Goal: Find specific page/section: Find specific page/section

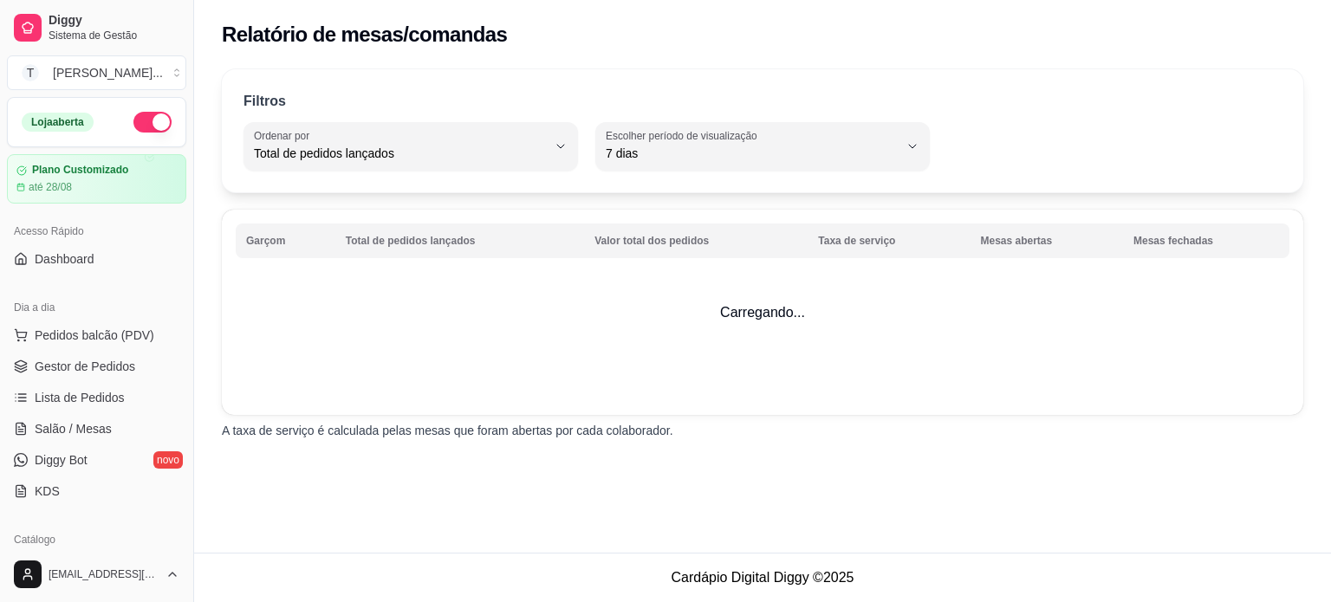
select select "TOTAL_OF_ORDERS"
select select "7"
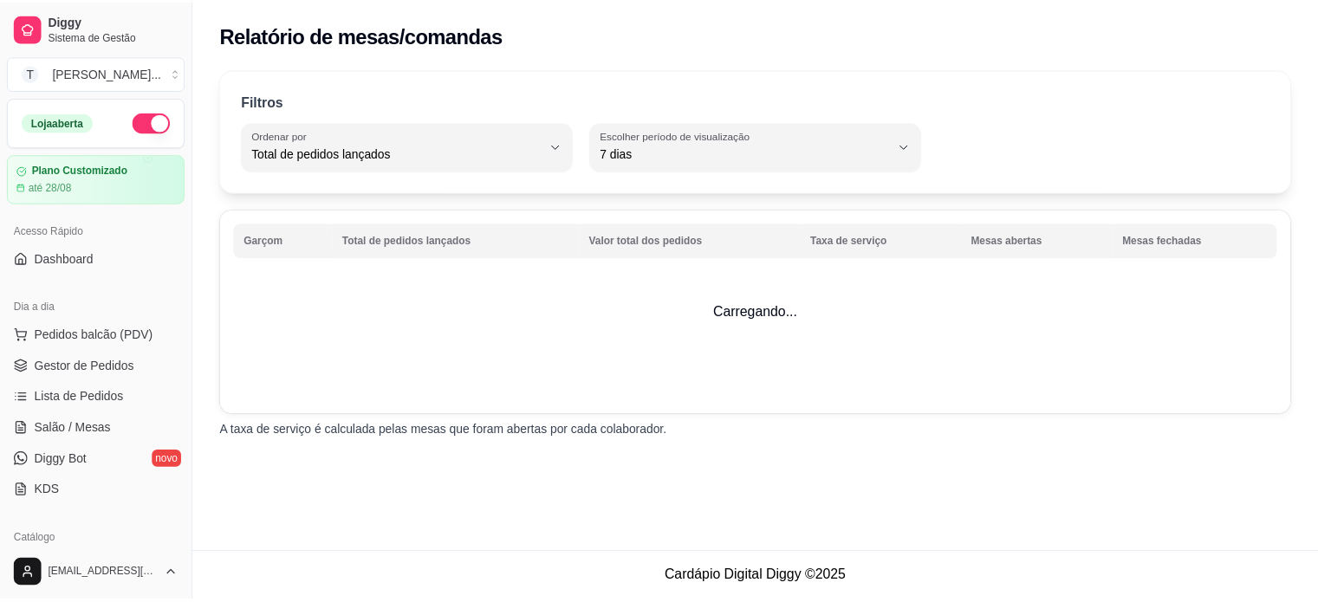
scroll to position [433, 0]
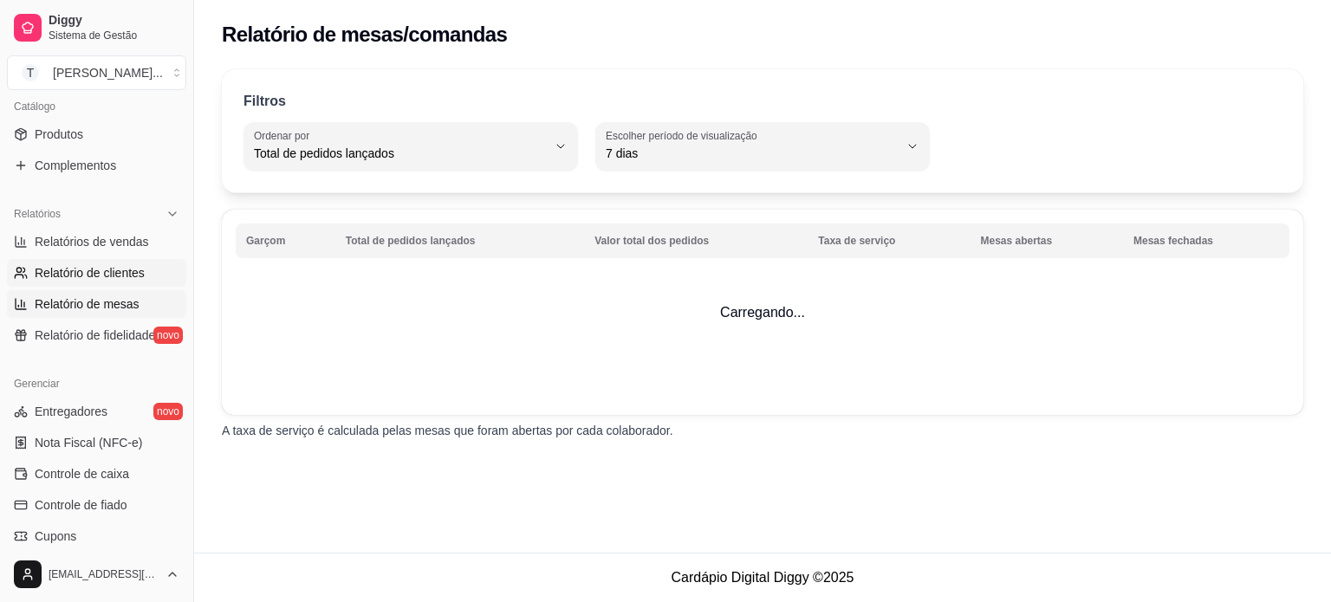
click at [104, 271] on span "Relatório de clientes" at bounding box center [90, 272] width 110 height 17
select select "30"
select select "HIGHEST_TOTAL_SPENT_WITH_ORDERS"
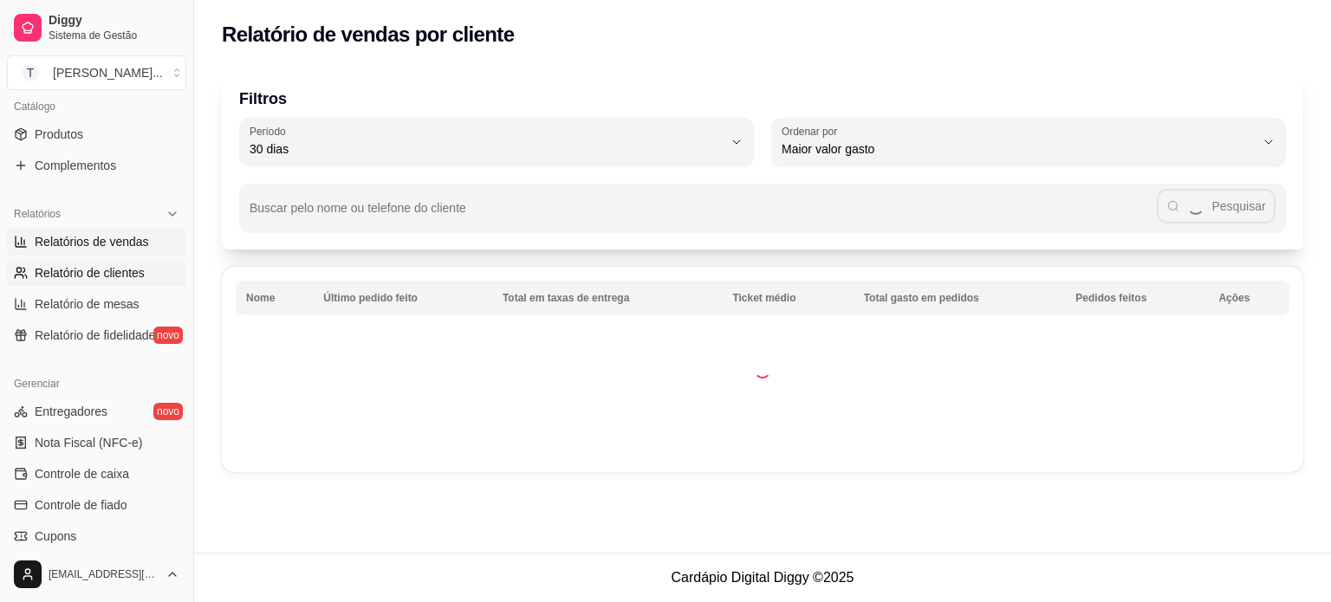
click at [94, 244] on span "Relatórios de vendas" at bounding box center [92, 241] width 114 height 17
select select "ALL"
select select "0"
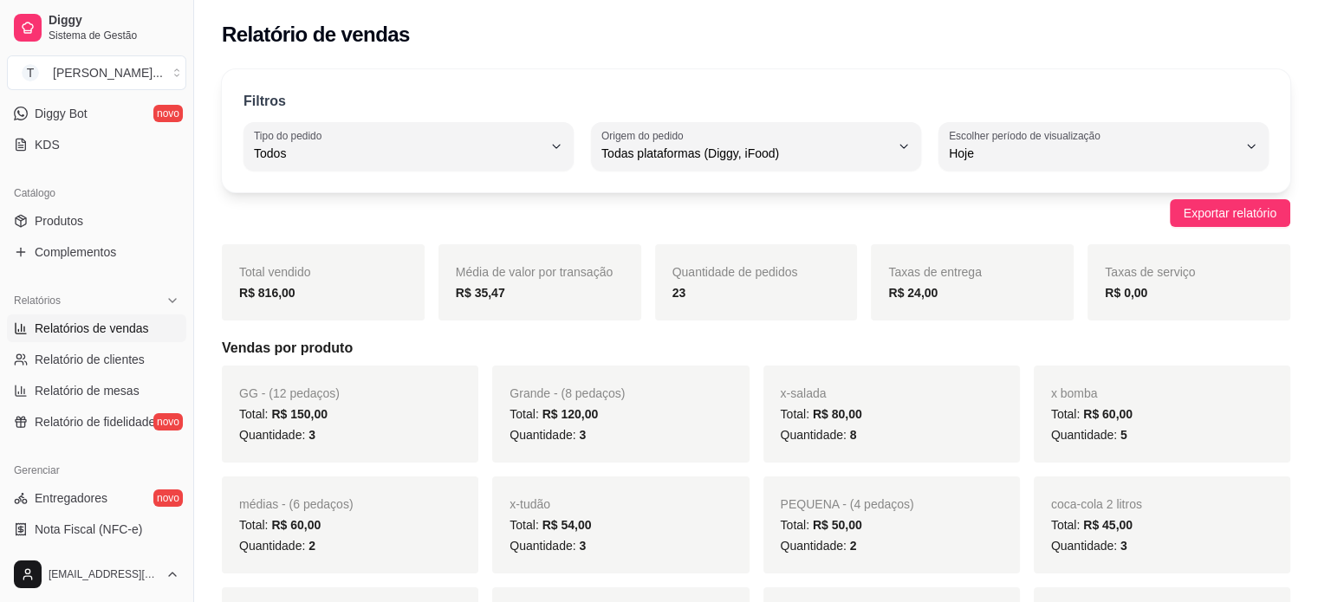
scroll to position [260, 0]
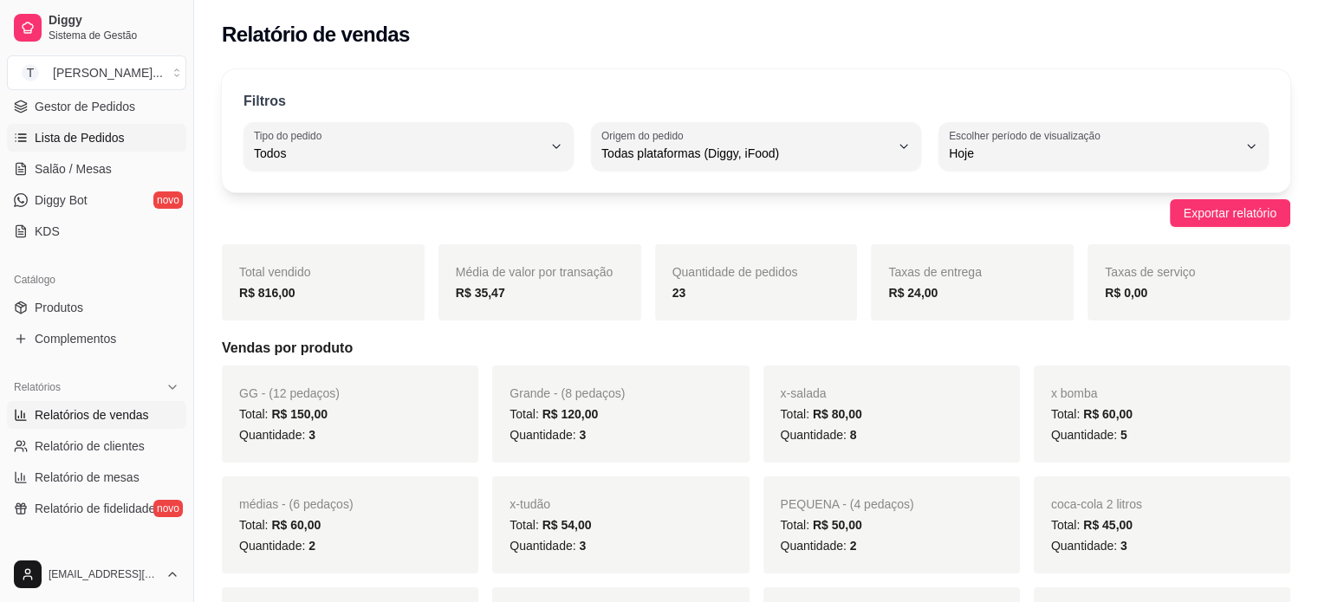
click at [75, 129] on span "Lista de Pedidos" at bounding box center [80, 137] width 90 height 17
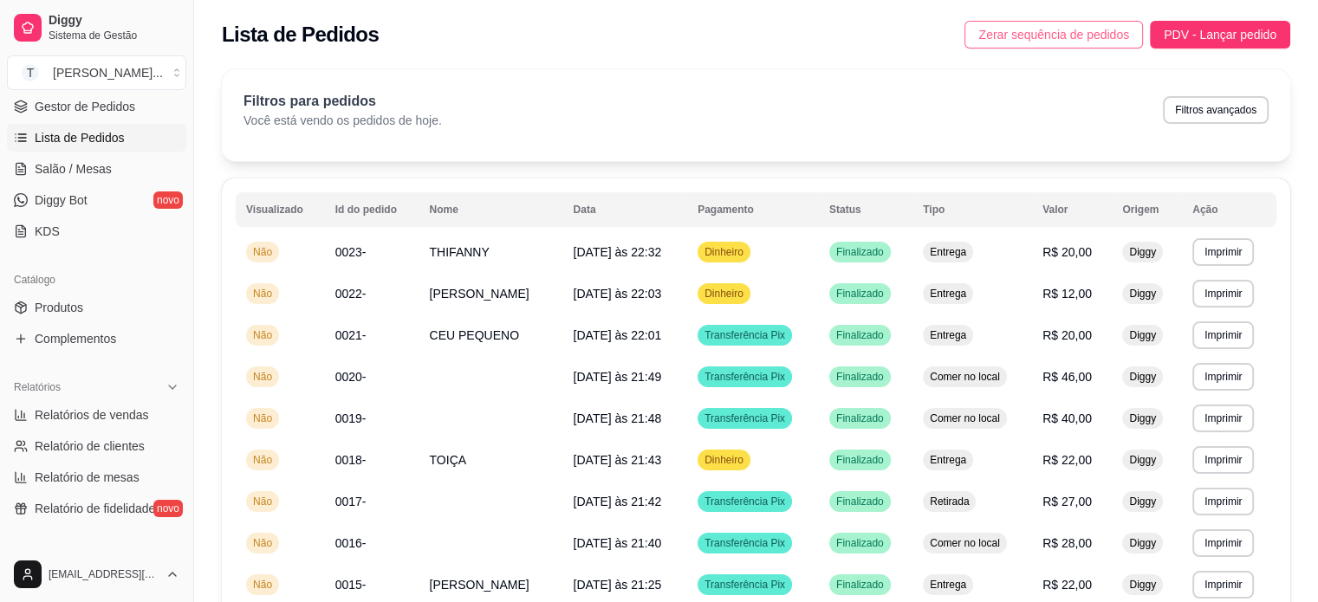
click at [1078, 30] on span "Zerar sequência de pedidos" at bounding box center [1053, 34] width 151 height 19
